Goal: Task Accomplishment & Management: Manage account settings

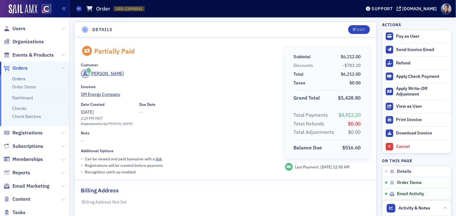
scroll to position [682, 0]
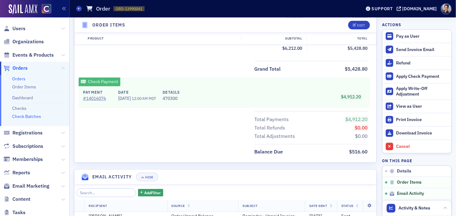
click at [30, 116] on link "Check Batches" at bounding box center [26, 116] width 29 height 6
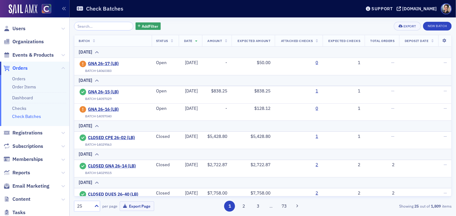
click at [102, 26] on input "search" at bounding box center [103, 26] width 59 height 9
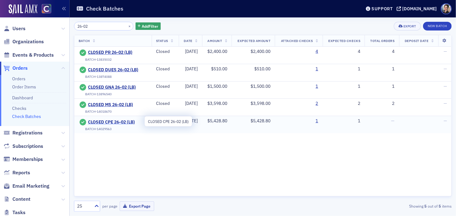
type input "26-02"
click at [120, 122] on span "CLOSED CPE 26-02 (LB)" at bounding box center [116, 122] width 57 height 6
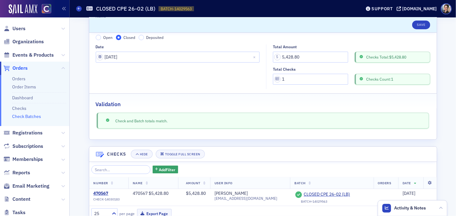
scroll to position [48, 0]
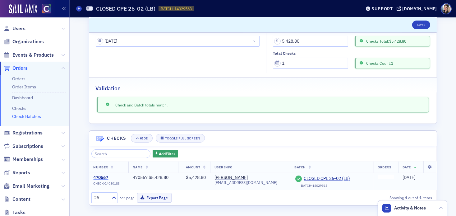
click at [99, 177] on div "470567" at bounding box center [107, 178] width 26 height 6
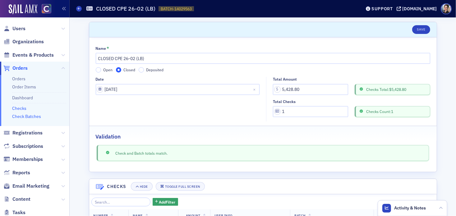
click at [18, 108] on link "Checks" at bounding box center [19, 108] width 14 height 6
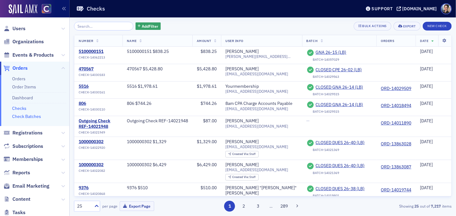
click at [22, 115] on link "Check Batches" at bounding box center [26, 116] width 29 height 6
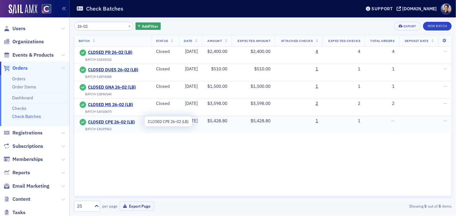
click at [111, 121] on span "CLOSED CPE 26-02 (LB)" at bounding box center [116, 122] width 57 height 6
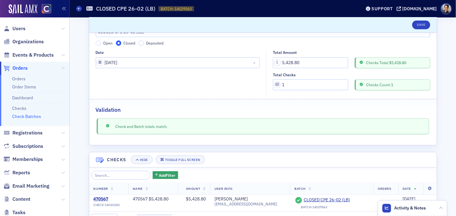
scroll to position [48, 0]
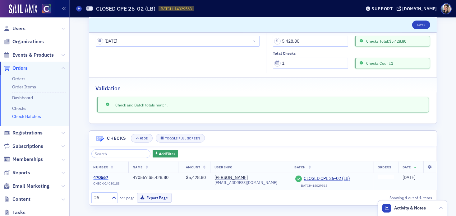
click at [102, 177] on div "470567" at bounding box center [107, 178] width 26 height 6
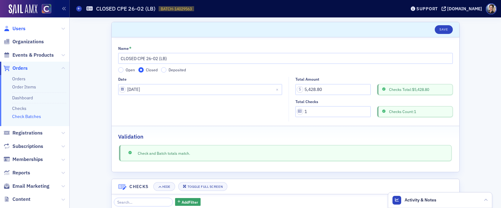
click at [18, 31] on span "Users" at bounding box center [18, 28] width 13 height 7
click at [19, 30] on span "Users" at bounding box center [18, 28] width 13 height 7
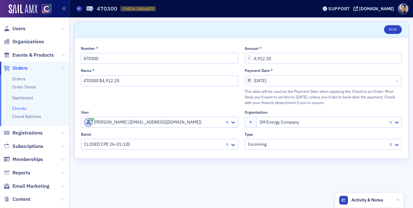
click at [163, 104] on div "Name * 470300 $4,912.20" at bounding box center [159, 86] width 157 height 37
